Goal: Information Seeking & Learning: Understand process/instructions

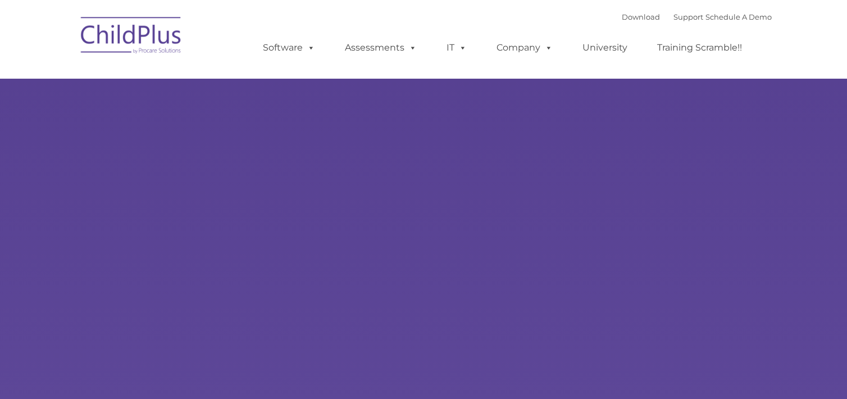
type input ""
select select "MEDIUM"
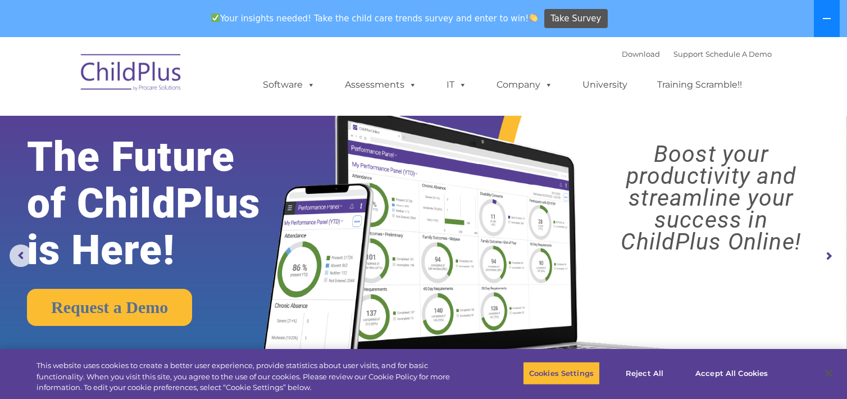
click at [828, 24] on button at bounding box center [827, 18] width 26 height 37
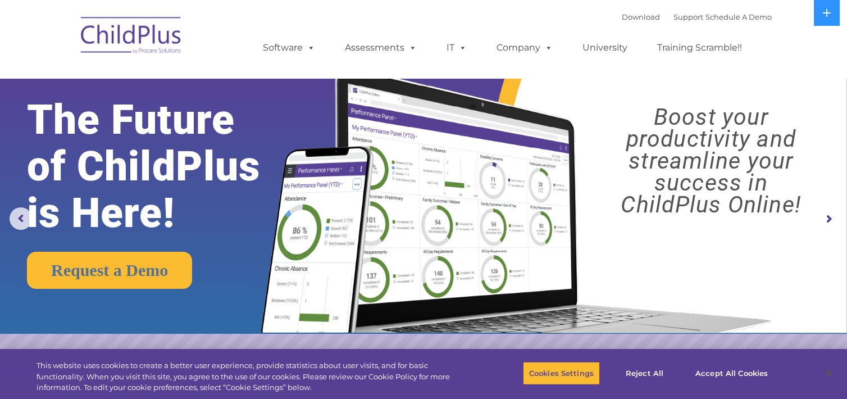
click at [595, 84] on img at bounding box center [513, 188] width 531 height 287
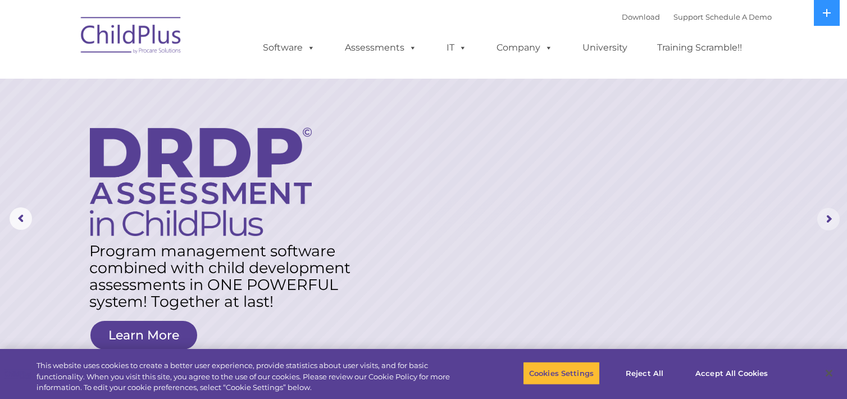
click at [837, 209] on rs-arrow at bounding box center [828, 219] width 22 height 22
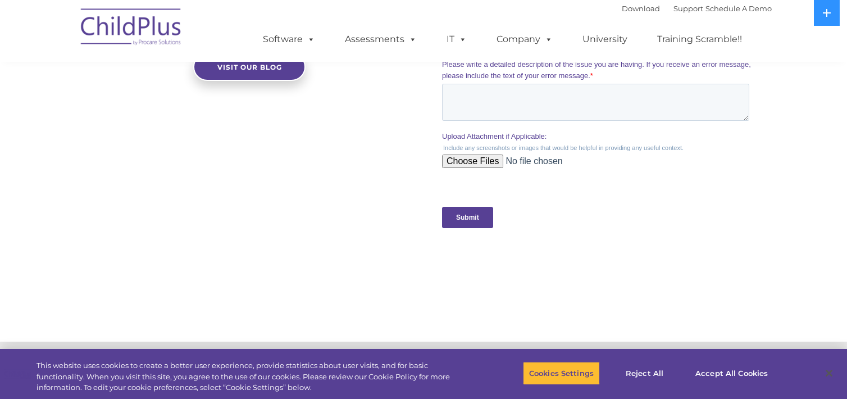
scroll to position [1244, 0]
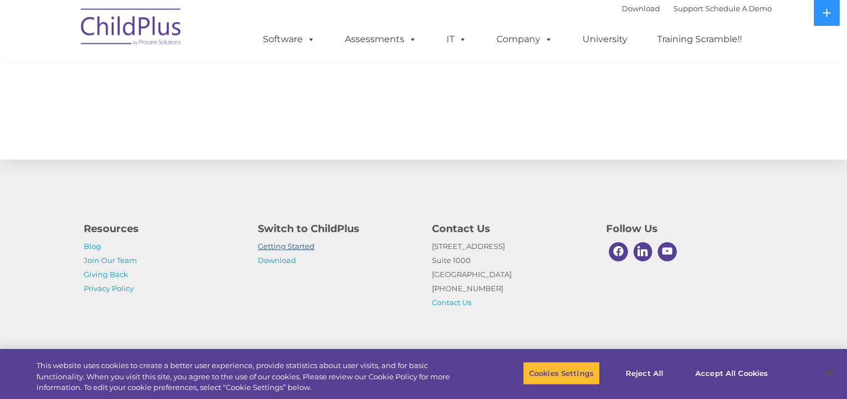
click at [282, 248] on link "Getting Started" at bounding box center [286, 245] width 57 height 9
